Goal: Information Seeking & Learning: Learn about a topic

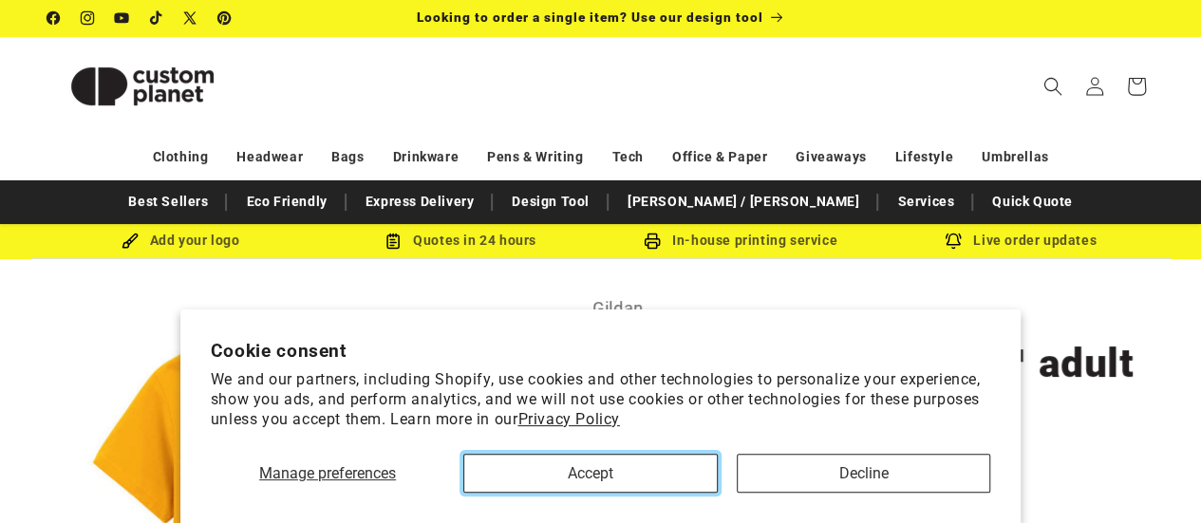
click at [686, 471] on button "Accept" at bounding box center [590, 473] width 254 height 39
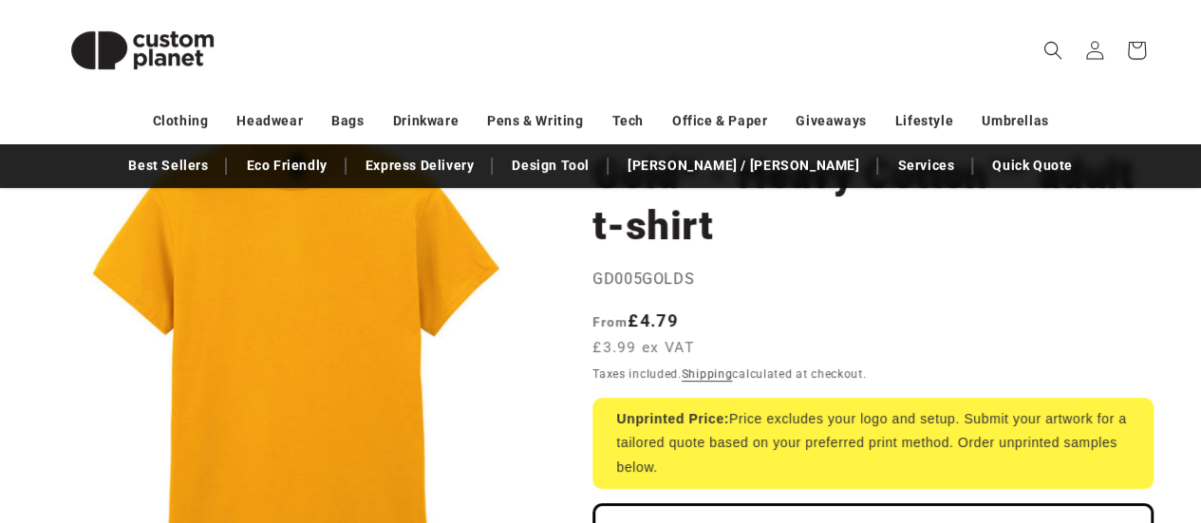
scroll to position [190, 0]
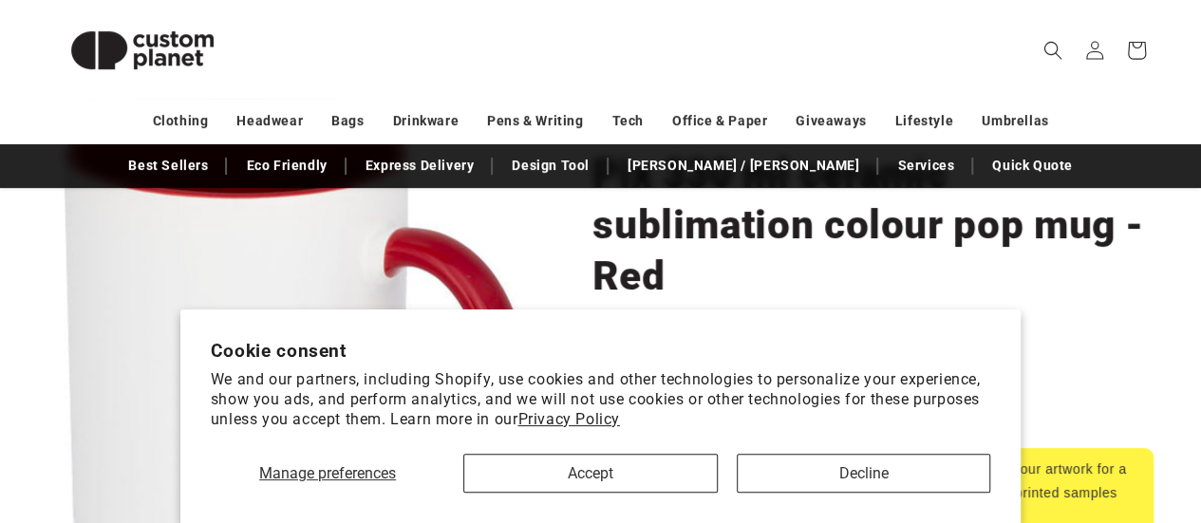
scroll to position [190, 0]
click at [699, 466] on button "Accept" at bounding box center [590, 473] width 254 height 39
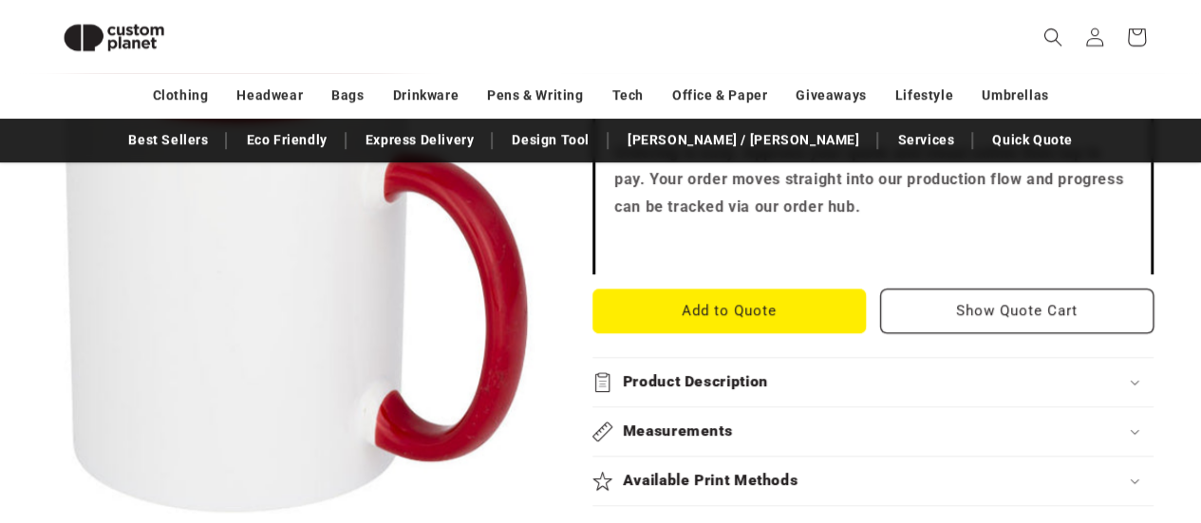
scroll to position [0, 0]
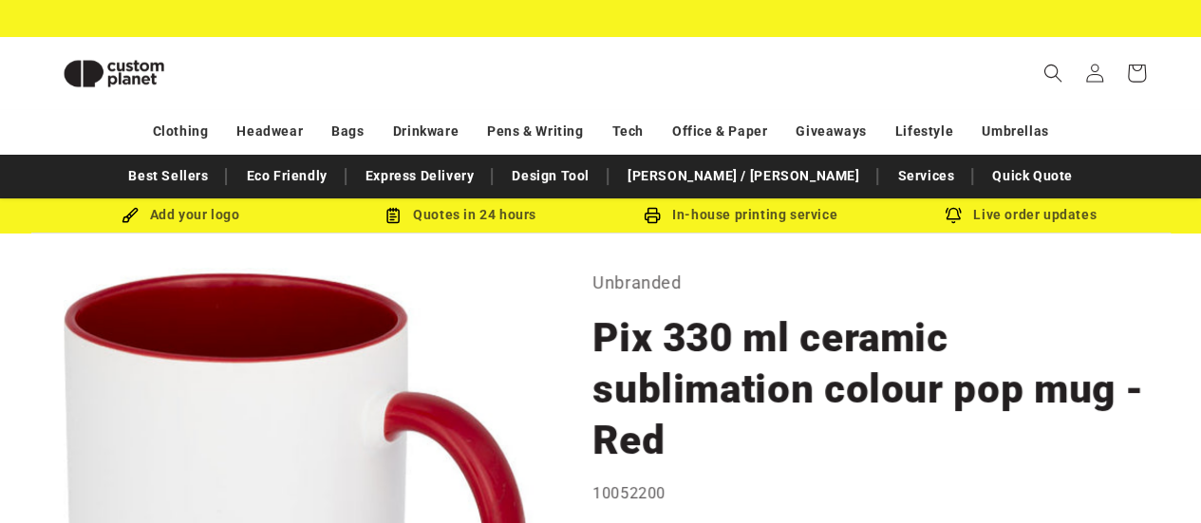
drag, startPoint x: 1215, startPoint y: 94, endPoint x: 1086, endPoint y: 9, distance: 154.9
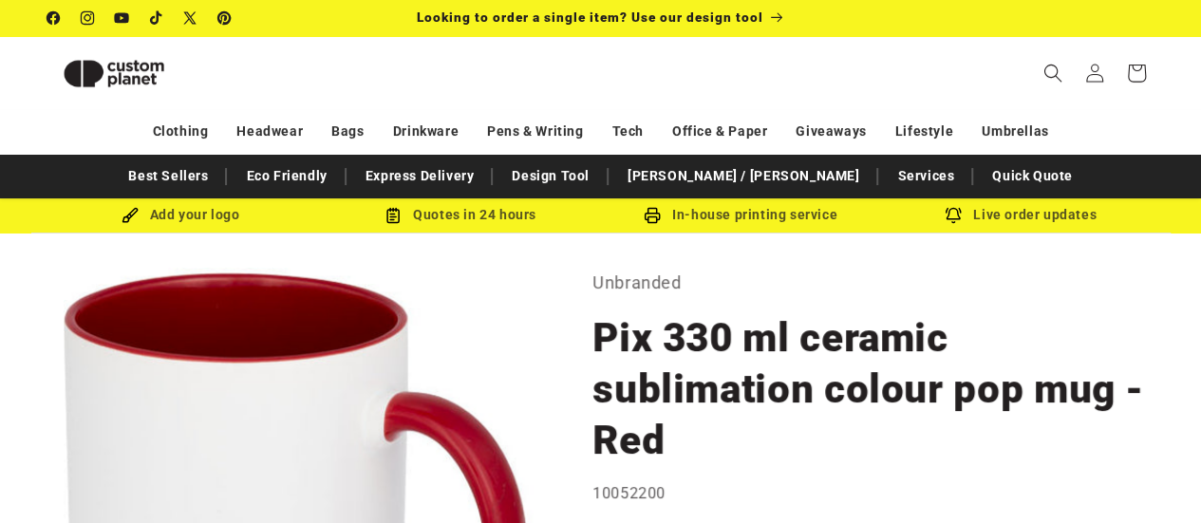
click at [1200, 26] on html "Cookie consent We and our partners, including Shopify, use cookies and other te…" at bounding box center [600, 261] width 1201 height 523
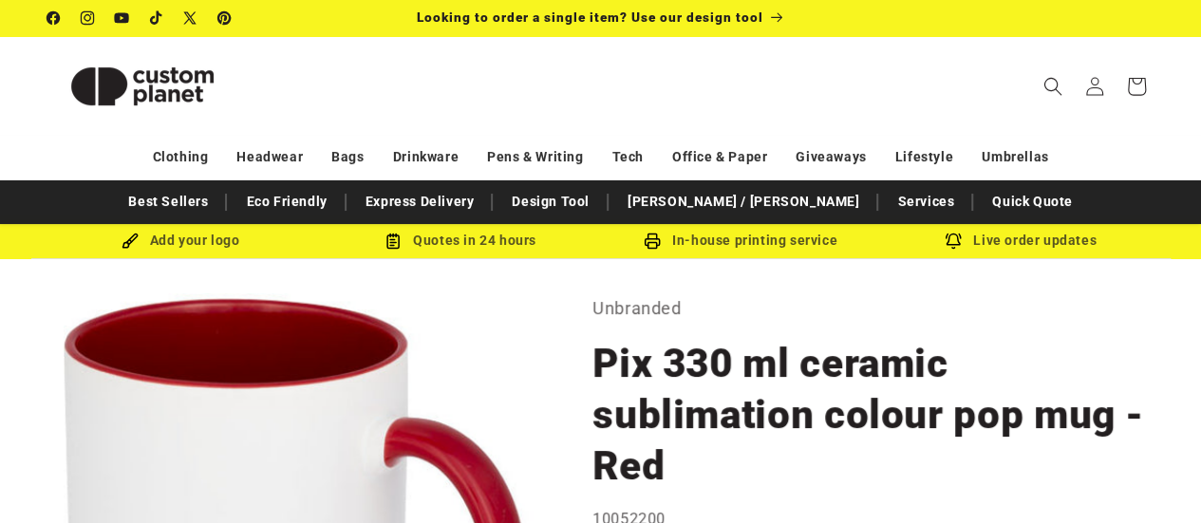
click at [200, 74] on img at bounding box center [142, 86] width 190 height 85
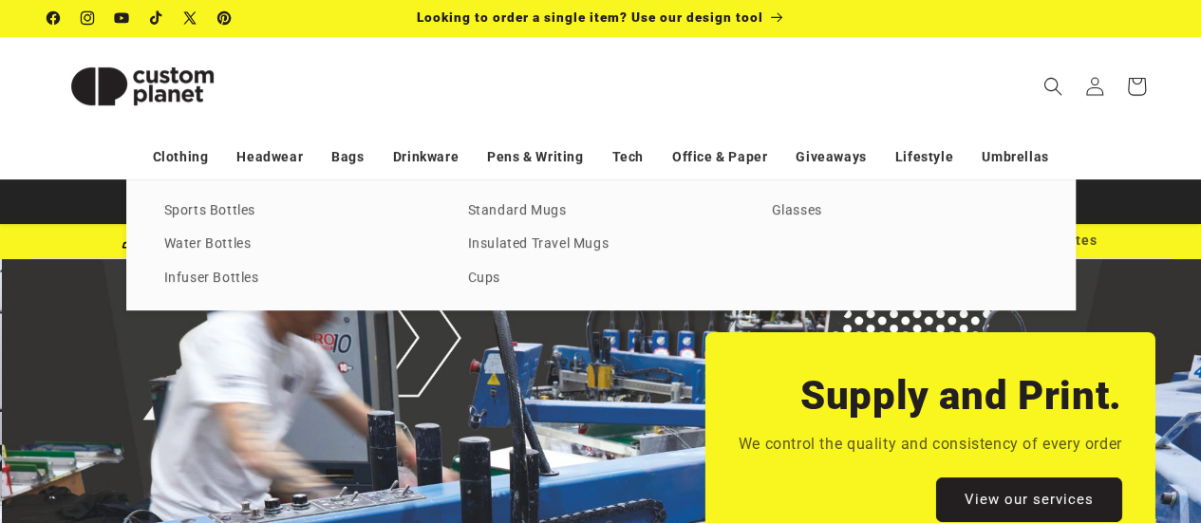
scroll to position [0, 2402]
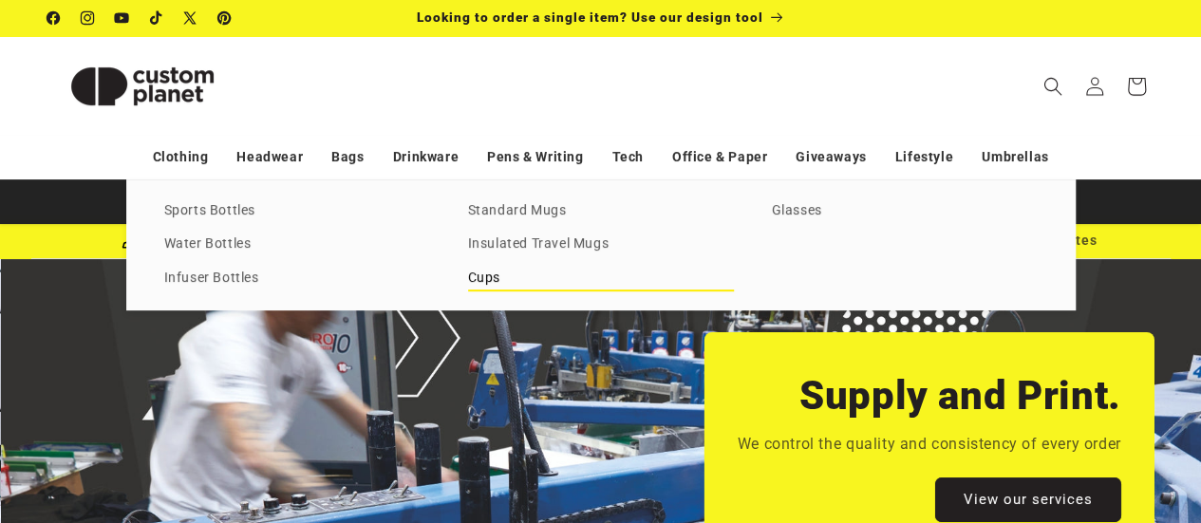
click at [487, 271] on link "Cups" at bounding box center [601, 279] width 266 height 26
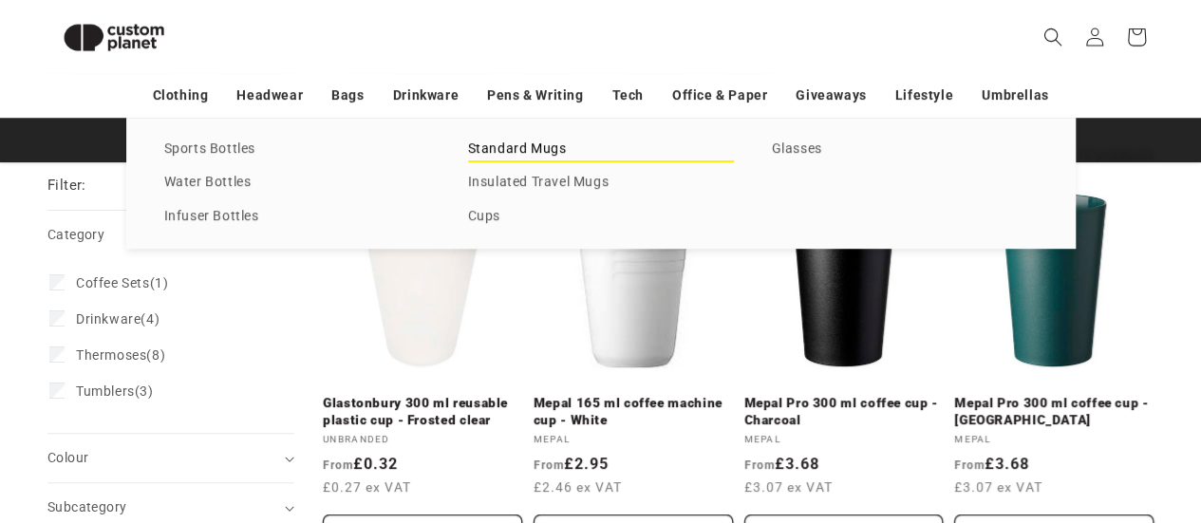
click at [490, 145] on link "Standard Mugs" at bounding box center [601, 150] width 266 height 26
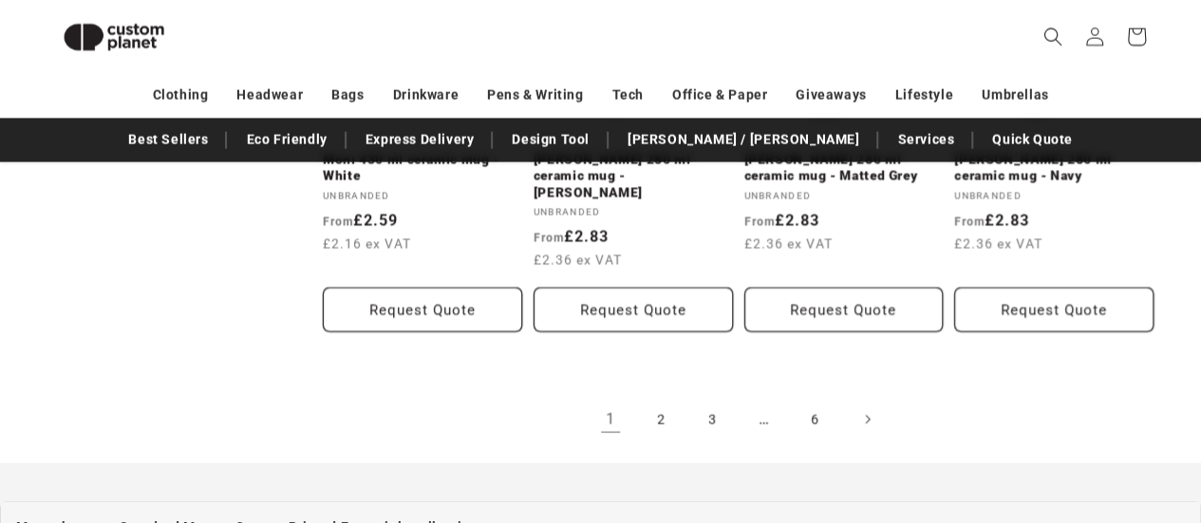
scroll to position [2257, 0]
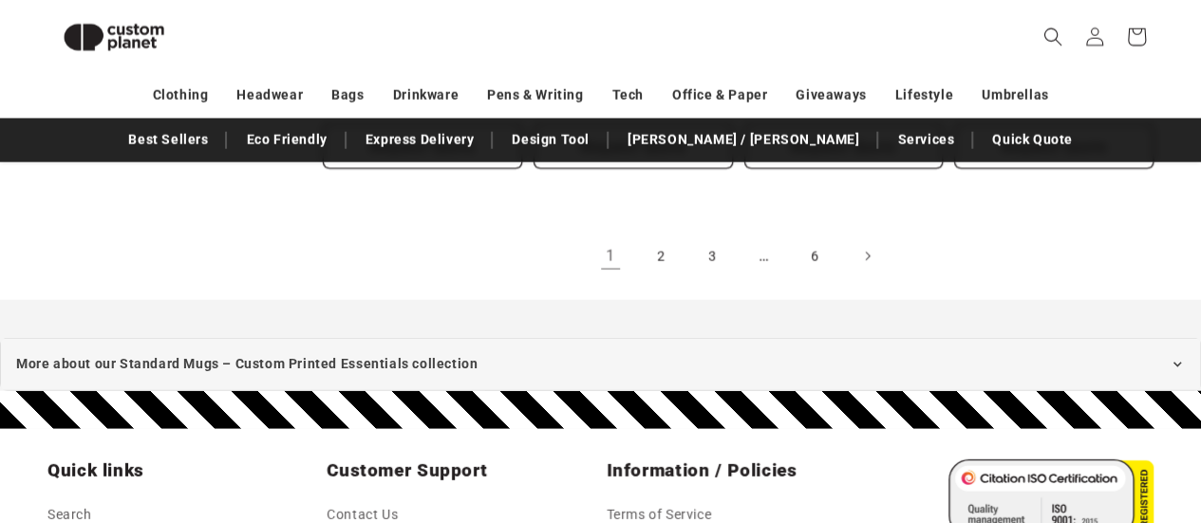
drag, startPoint x: 1215, startPoint y: 312, endPoint x: 1215, endPoint y: 365, distance: 52.2
click at [663, 239] on link "2" at bounding box center [662, 257] width 42 height 42
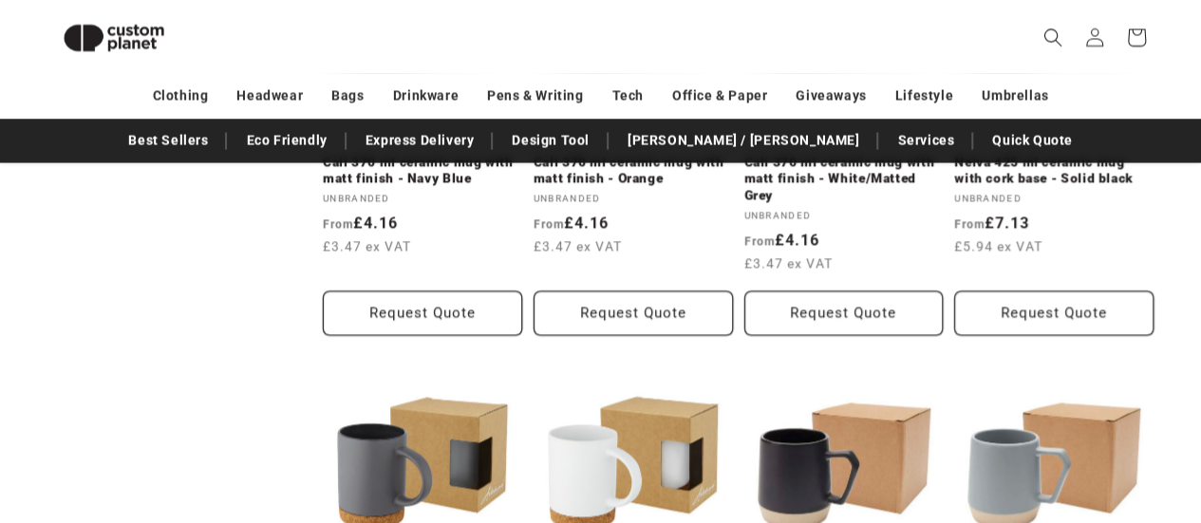
scroll to position [1677, 0]
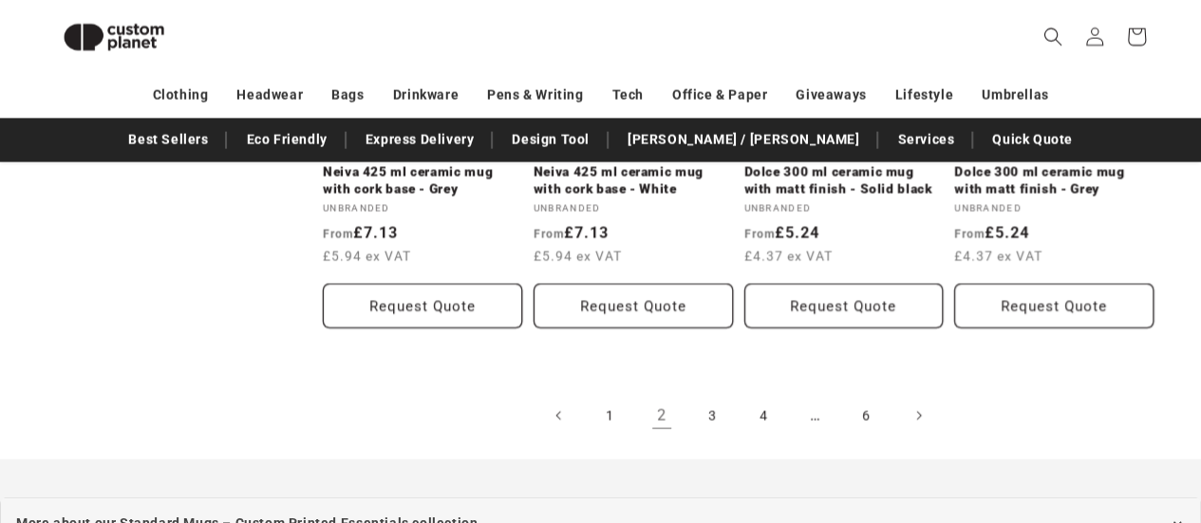
scroll to position [2262, 0]
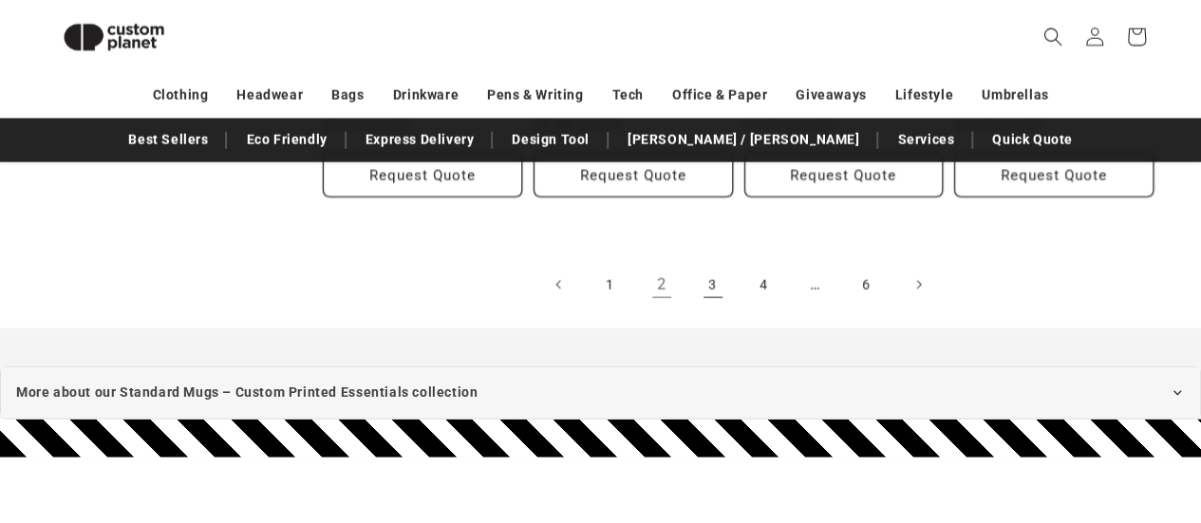
click at [699, 274] on link "3" at bounding box center [713, 285] width 42 height 42
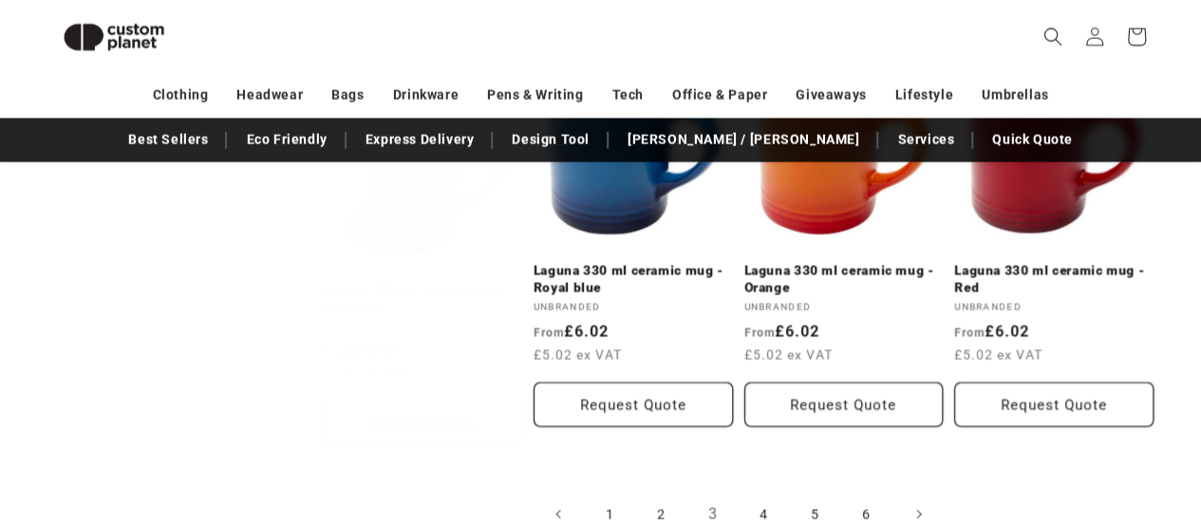
scroll to position [2129, 0]
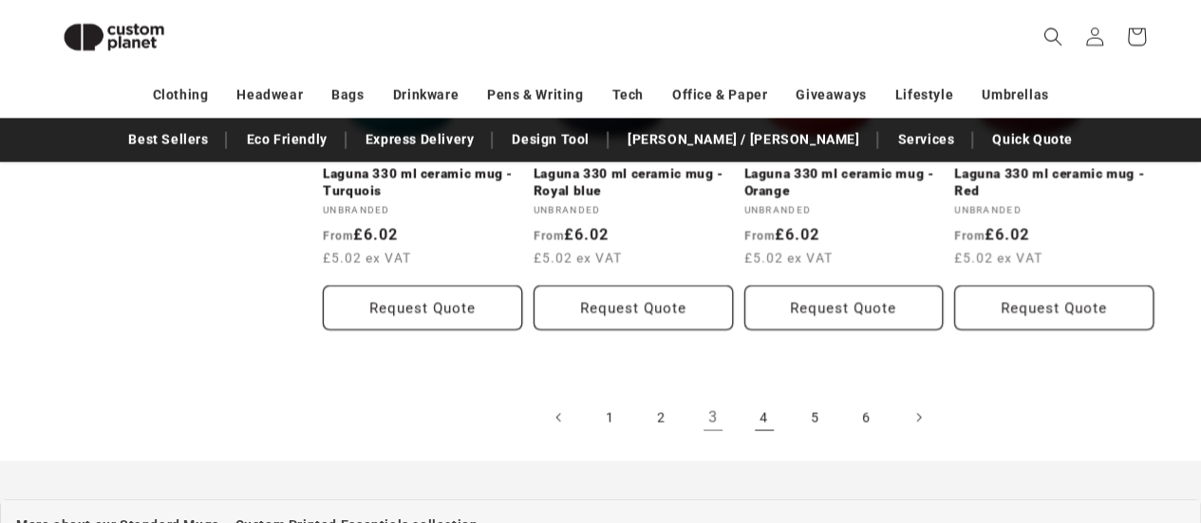
click at [756, 402] on link "4" at bounding box center [765, 418] width 42 height 42
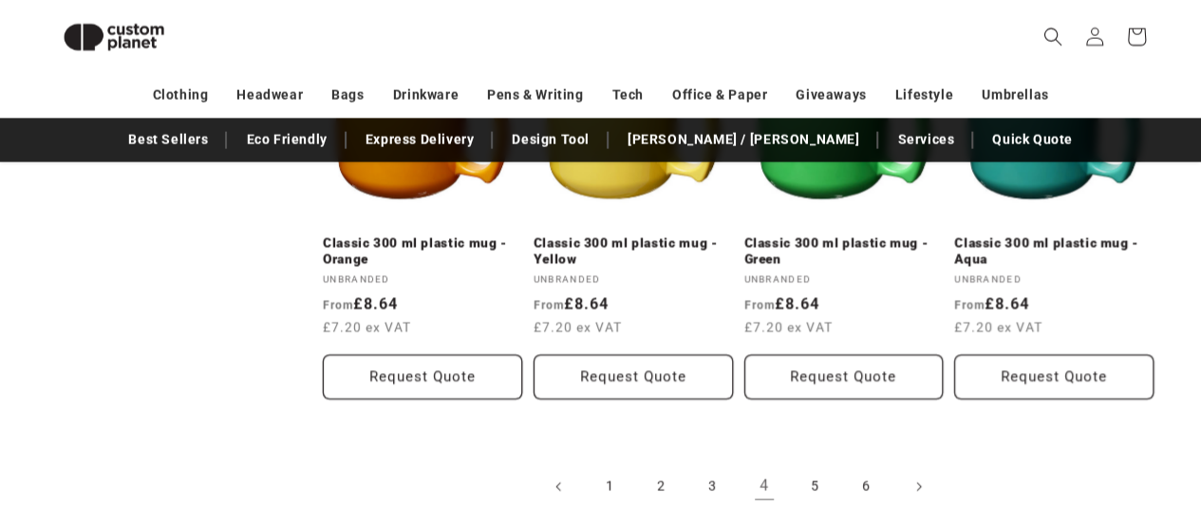
scroll to position [2156, 0]
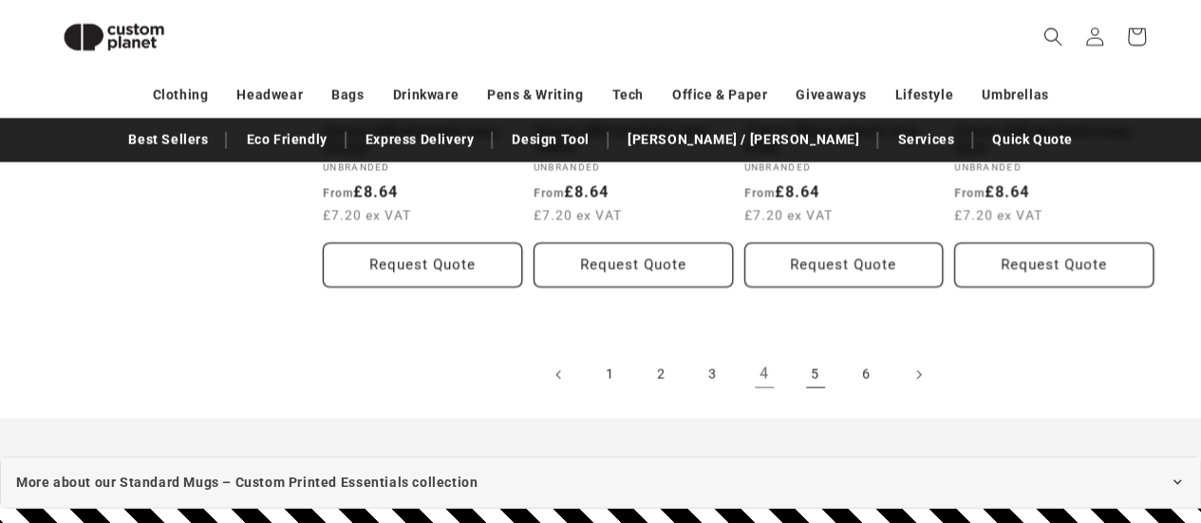
click at [821, 376] on link "5" at bounding box center [816, 375] width 42 height 42
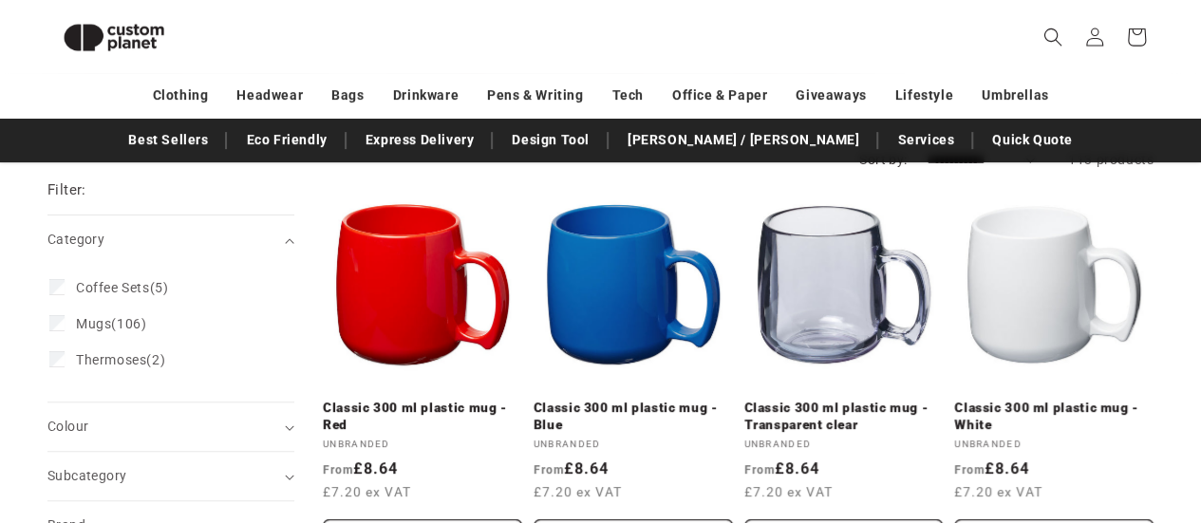
scroll to position [792, 0]
